Goal: Task Accomplishment & Management: Use online tool/utility

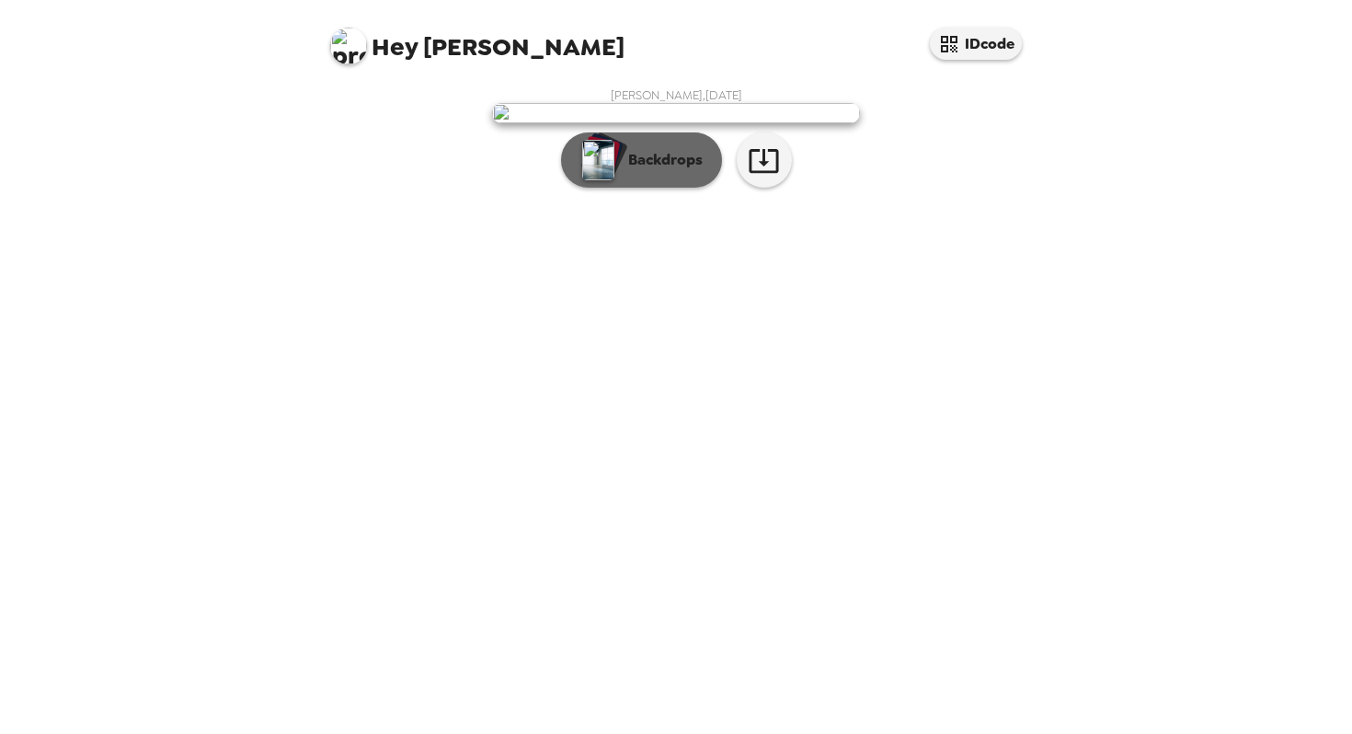
click at [658, 171] on p "Backdrops" at bounding box center [661, 160] width 84 height 22
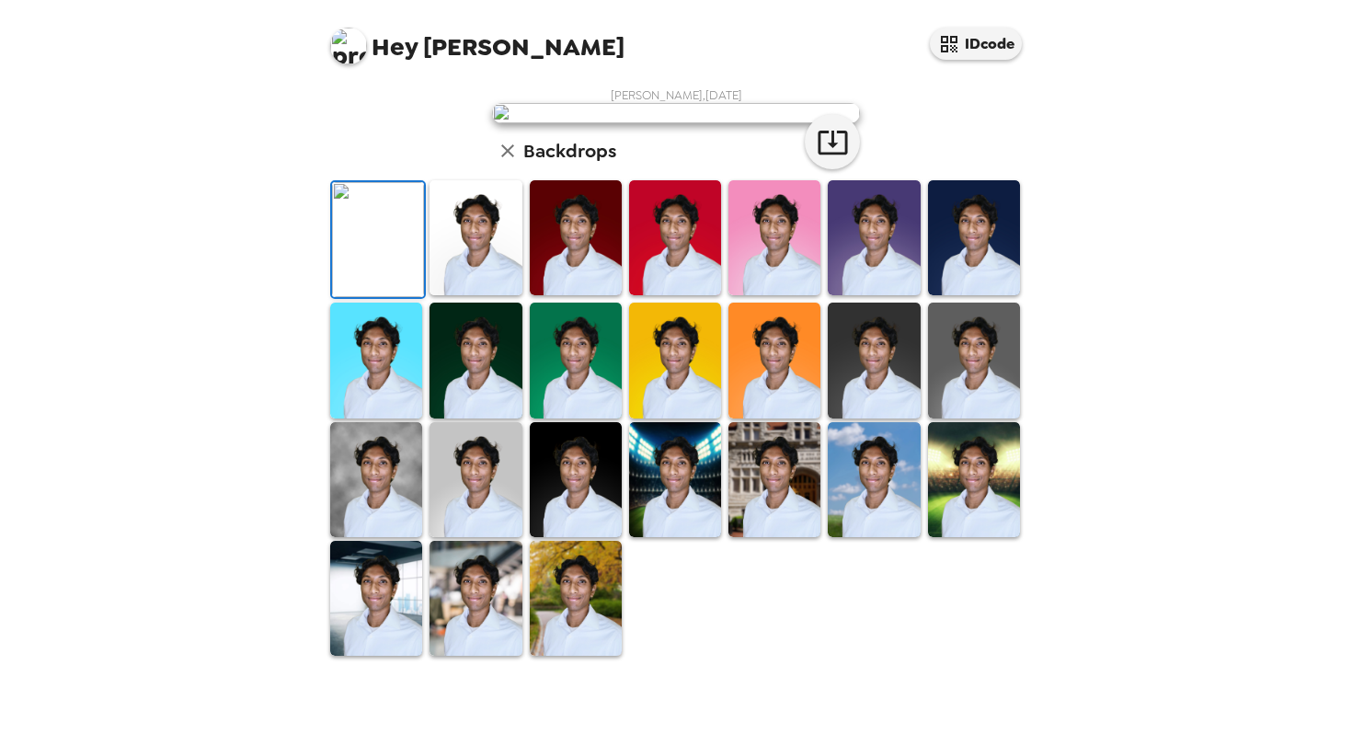
scroll to position [378, 0]
click at [377, 521] on img at bounding box center [376, 479] width 92 height 115
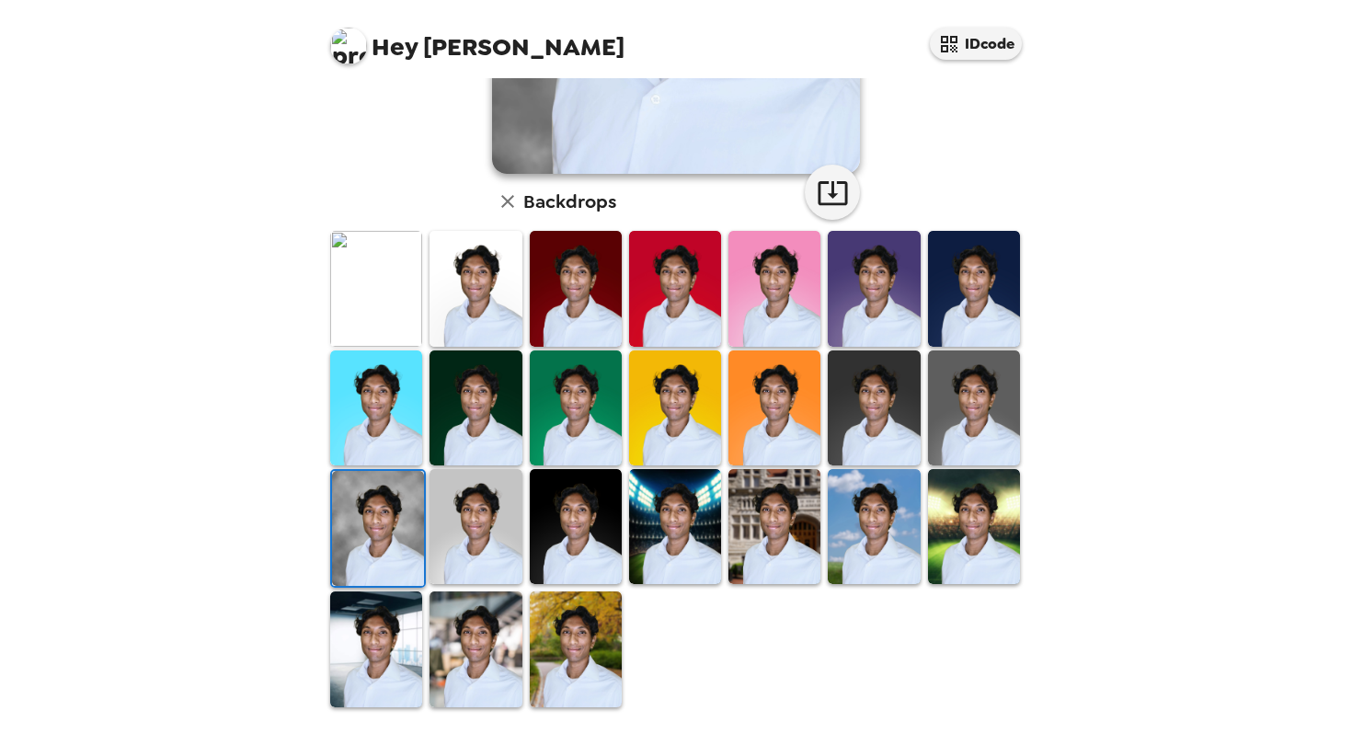
scroll to position [0, 0]
